Goal: Information Seeking & Learning: Learn about a topic

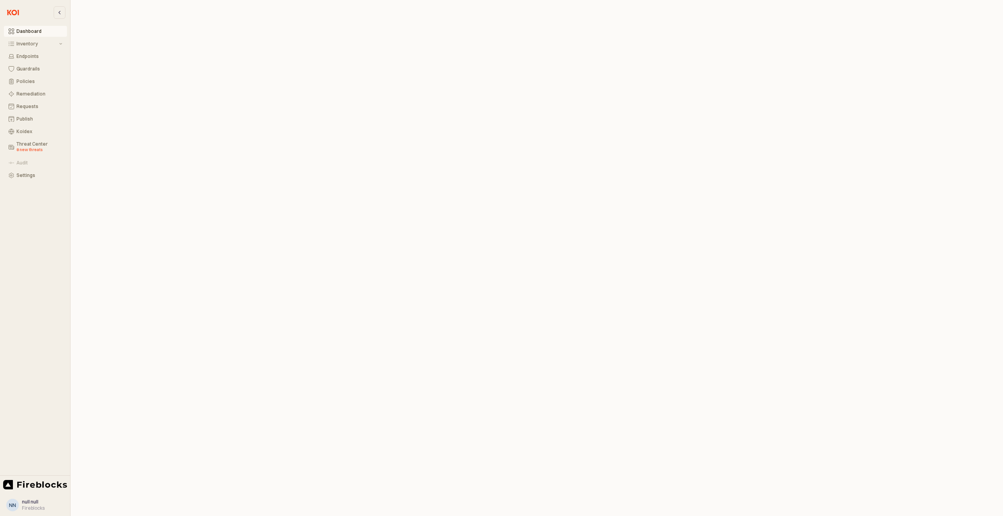
click at [23, 33] on div "Dashboard" at bounding box center [39, 31] width 46 height 5
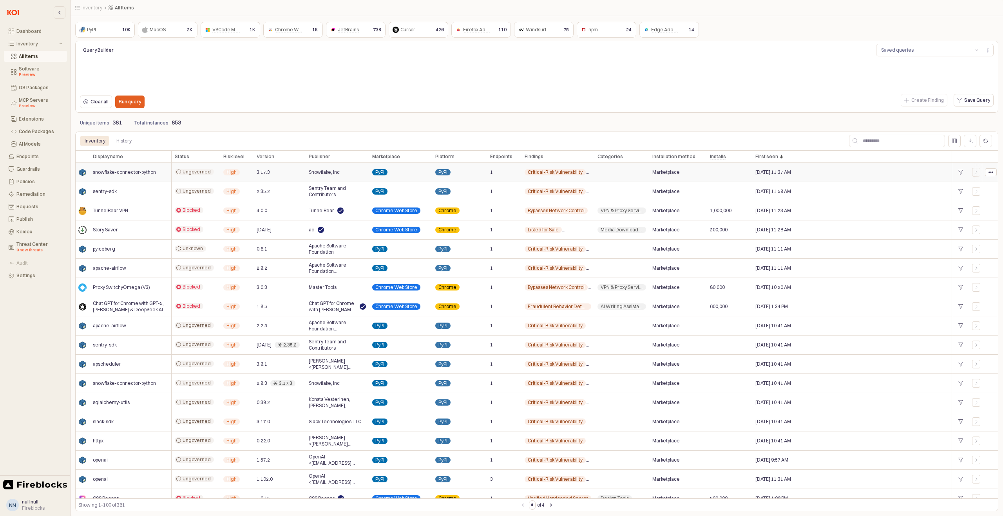
click at [232, 172] on span "High" at bounding box center [231, 172] width 10 height 6
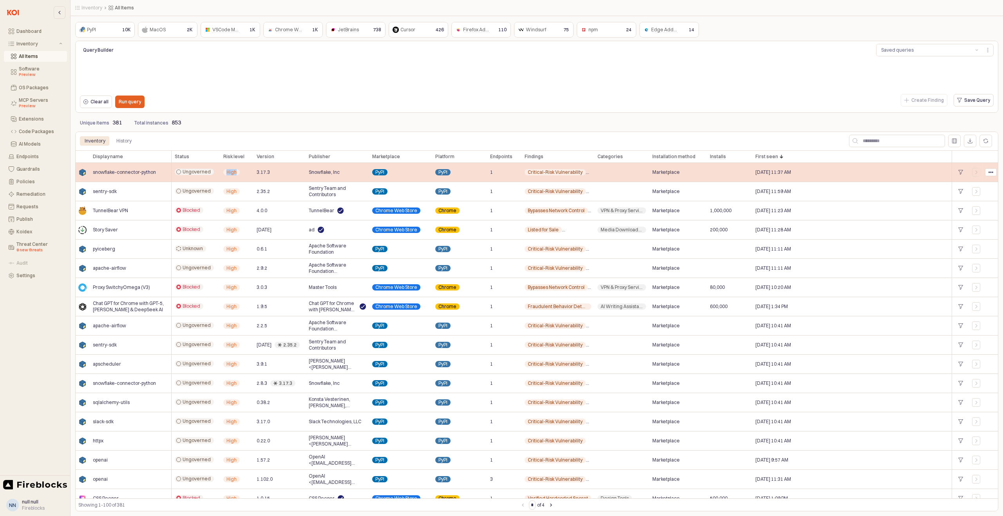
click at [232, 172] on span "High" at bounding box center [231, 172] width 10 height 6
click at [252, 173] on div "High" at bounding box center [236, 172] width 33 height 19
click at [270, 172] on div "3.17.3" at bounding box center [279, 172] width 52 height 19
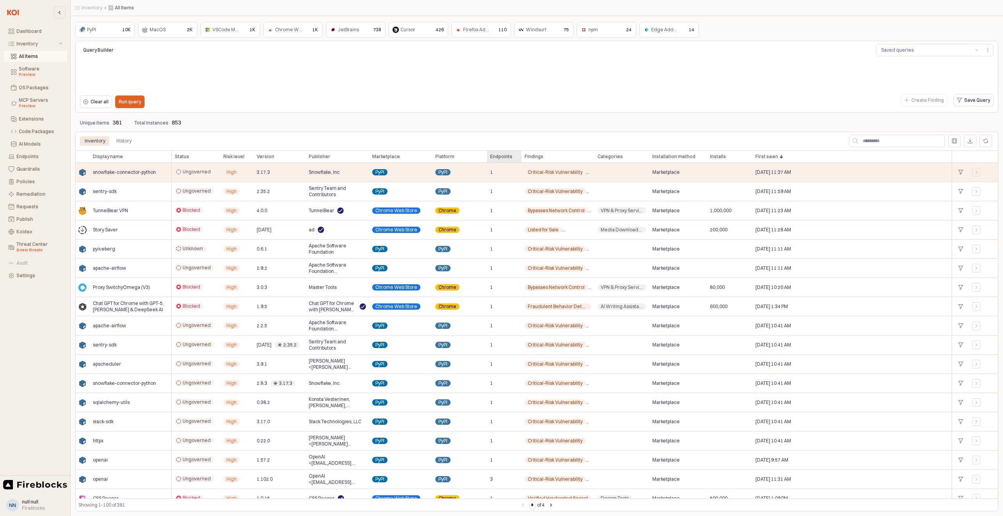
click at [501, 154] on div "Endpoints Endpoints" at bounding box center [504, 156] width 34 height 13
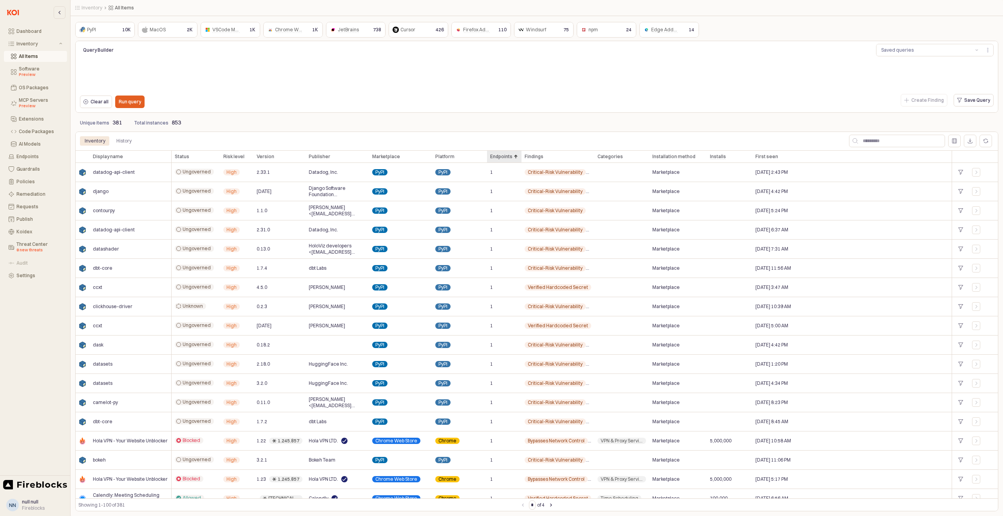
click at [501, 157] on div "Endpoints Endpoints" at bounding box center [504, 156] width 34 height 13
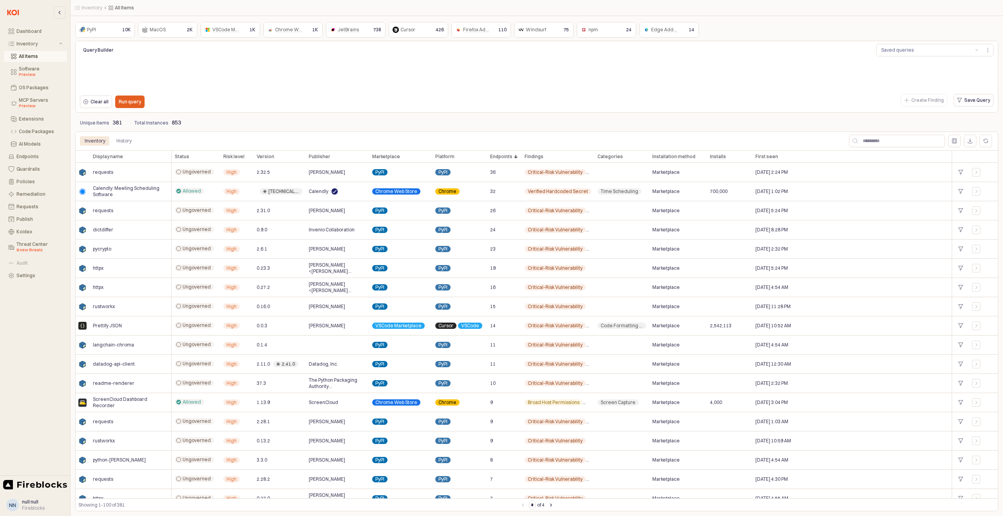
click at [195, 108] on div "Clear all Run query" at bounding box center [268, 102] width 383 height 16
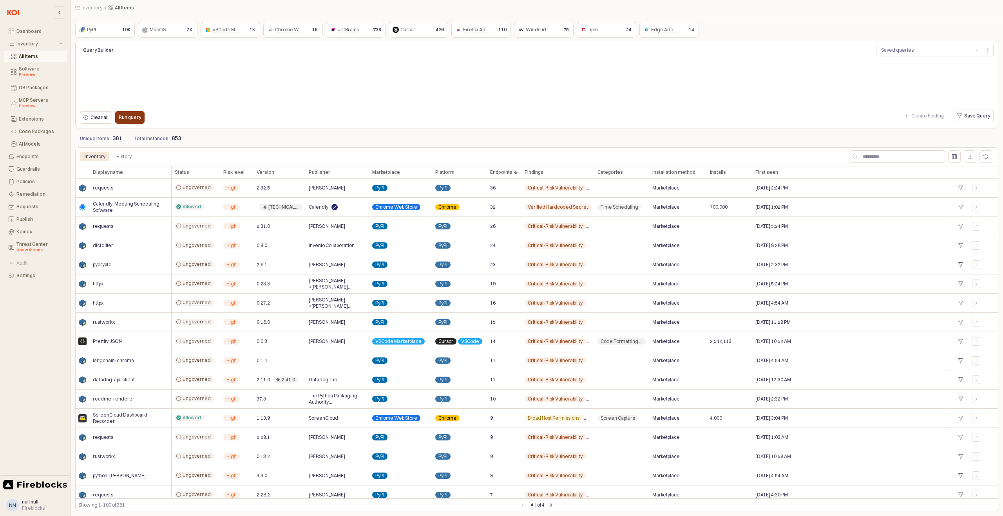
click at [130, 119] on p "Run query" at bounding box center [130, 117] width 22 height 6
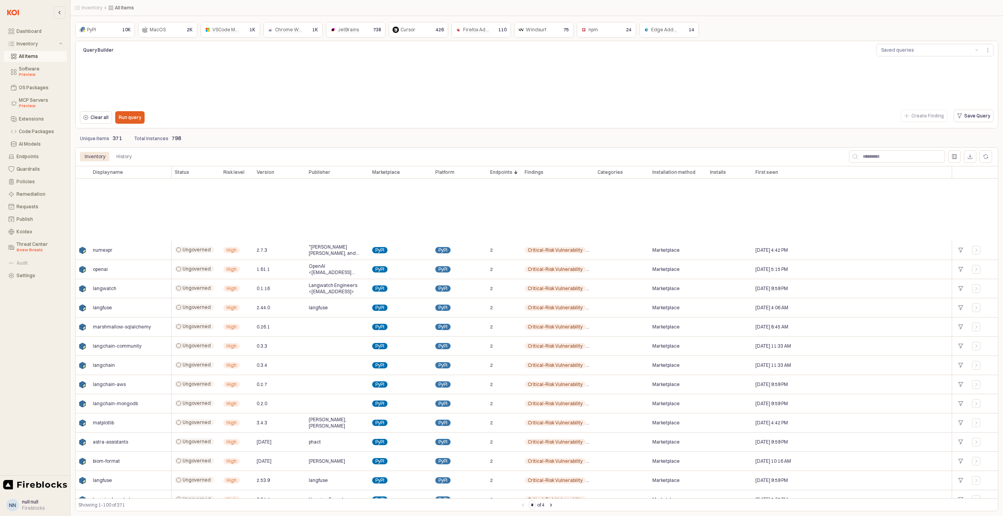
scroll to position [1599, 0]
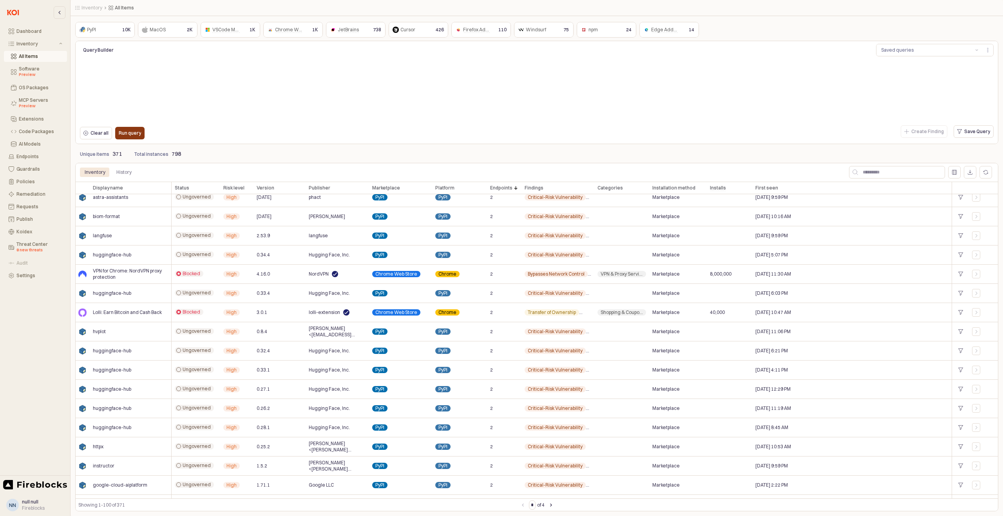
click at [128, 133] on p "Run query" at bounding box center [130, 133] width 22 height 6
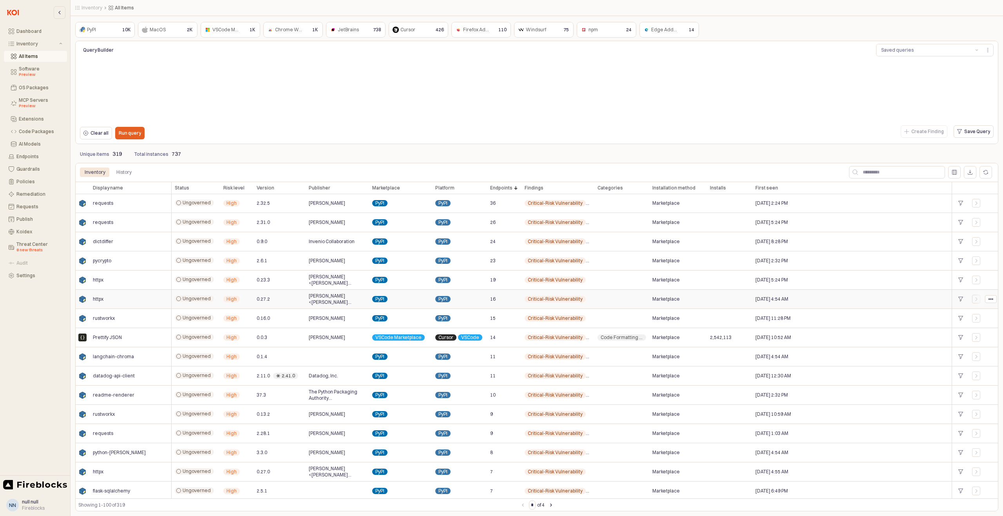
scroll to position [0, 0]
click at [99, 204] on span "requests" at bounding box center [103, 204] width 20 height 6
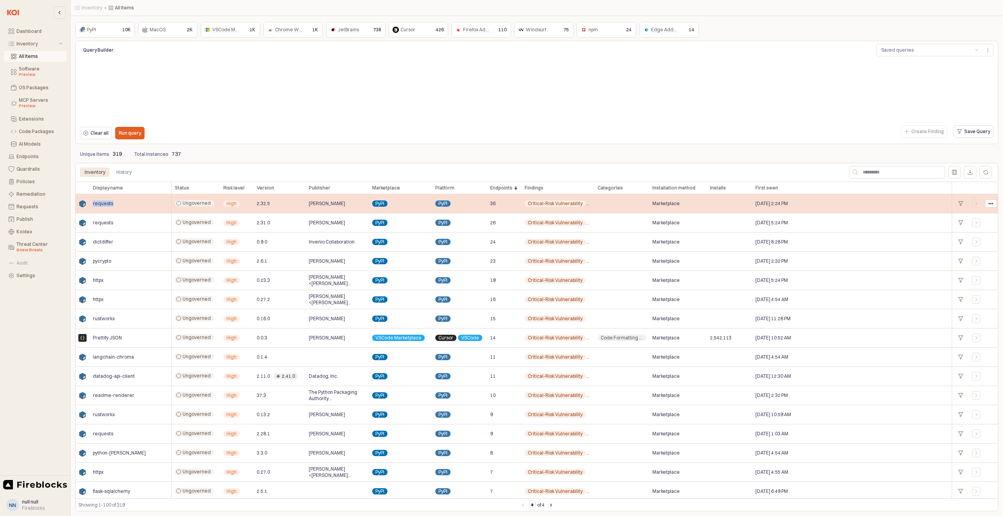
click at [99, 204] on span "requests" at bounding box center [103, 204] width 20 height 6
click at [109, 205] on span "requests" at bounding box center [103, 204] width 20 height 6
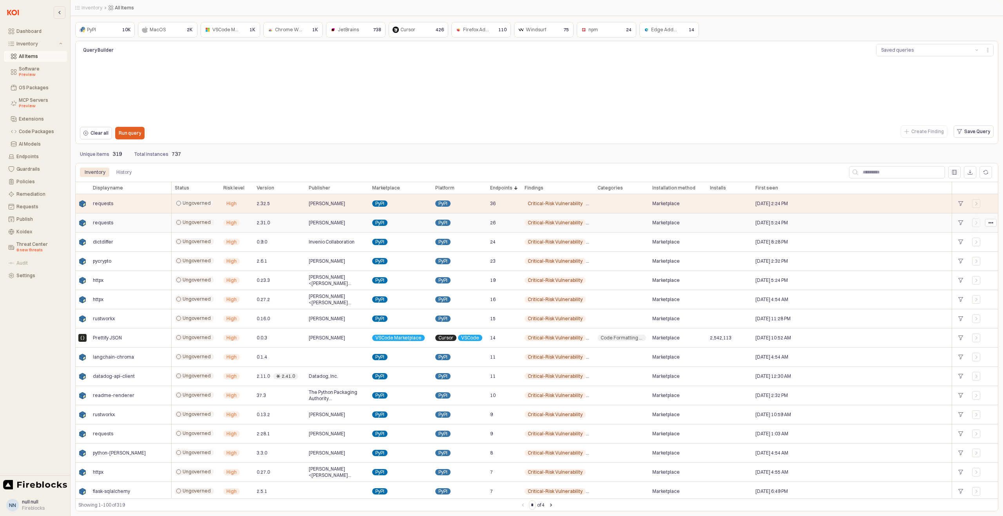
click at [114, 222] on div "requests" at bounding box center [131, 222] width 82 height 19
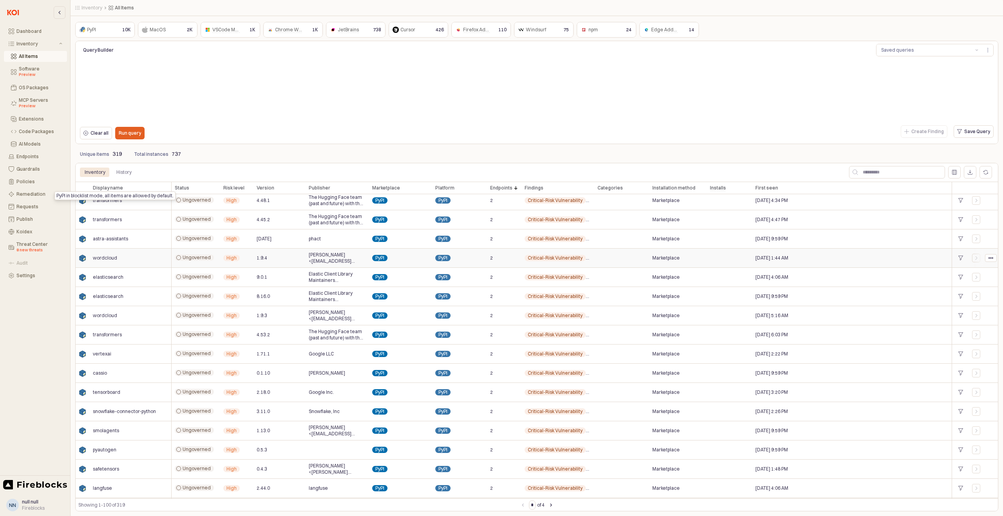
scroll to position [1615, 0]
